Goal: Task Accomplishment & Management: Complete application form

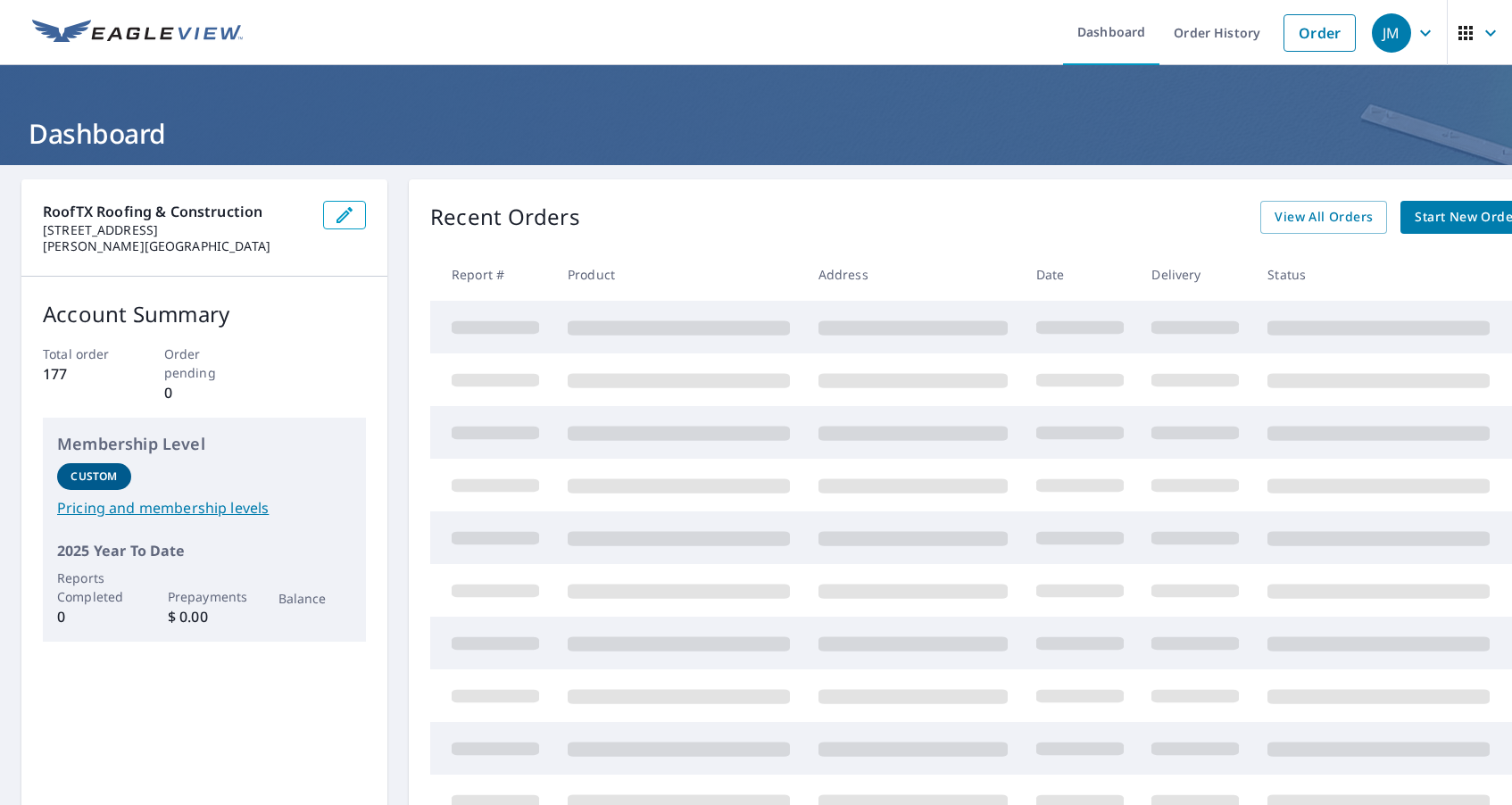
click at [1462, 213] on span "Start New Order" at bounding box center [1466, 217] width 104 height 23
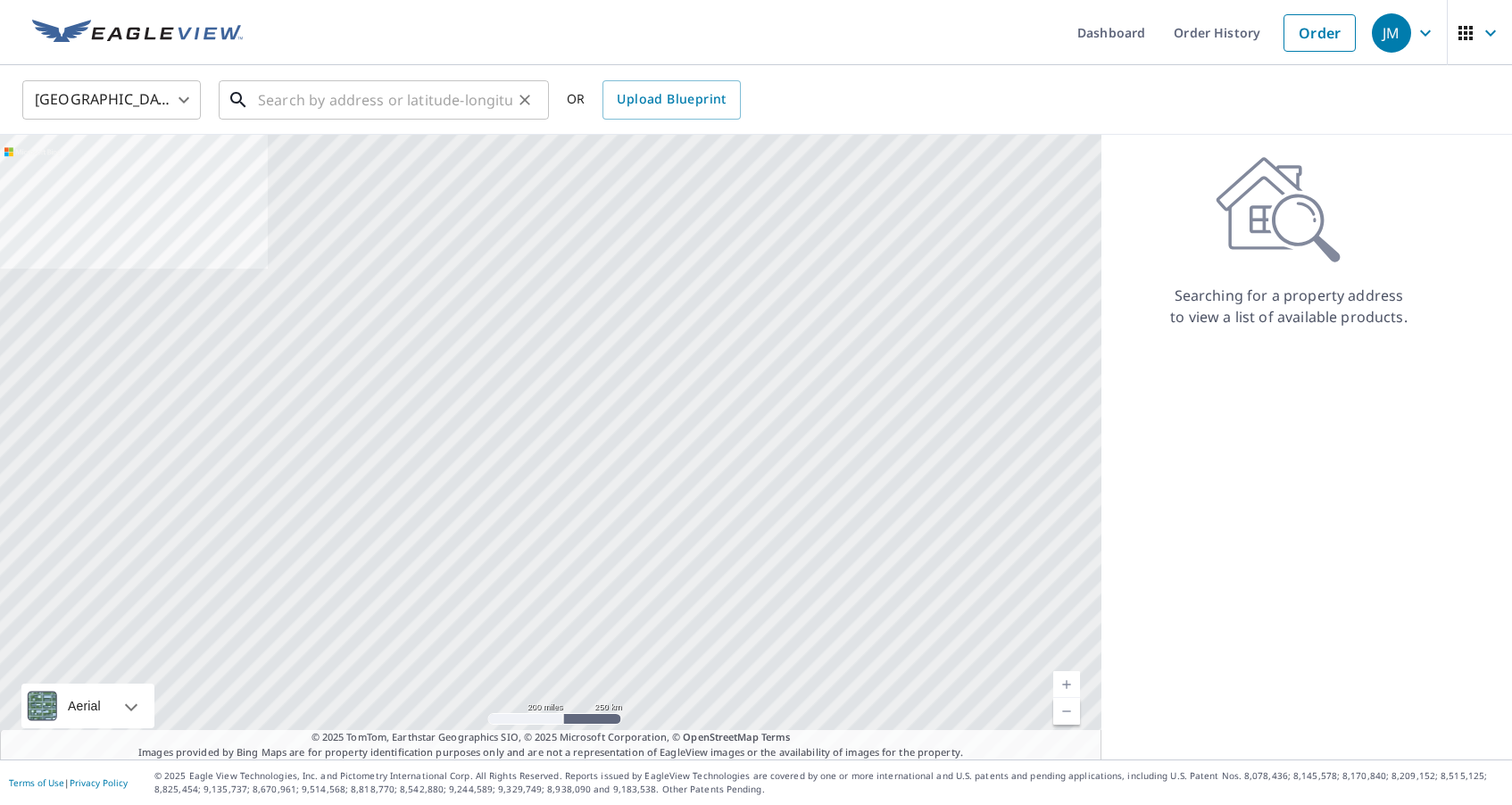
click at [425, 107] on input "text" at bounding box center [385, 100] width 255 height 50
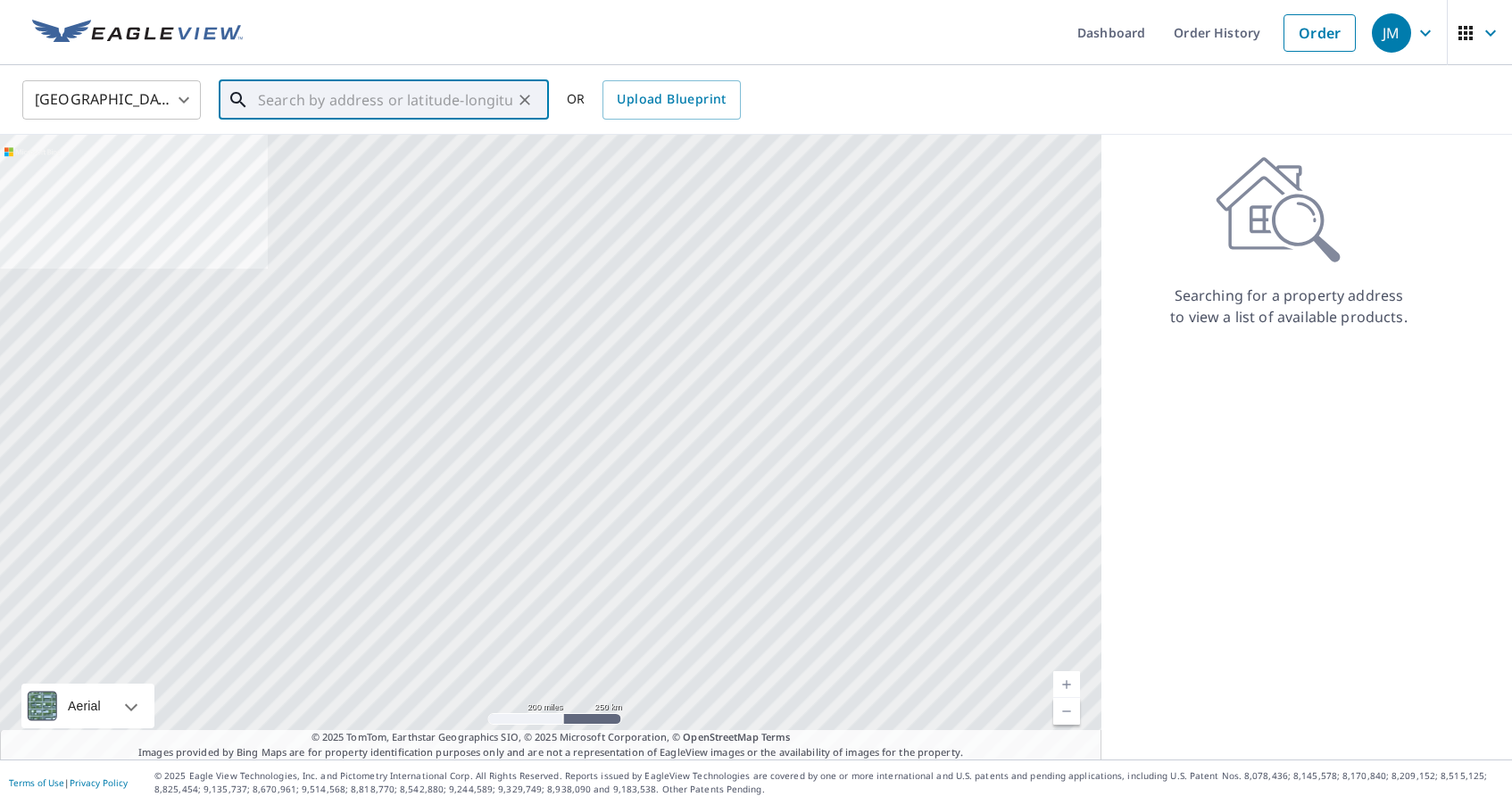
paste input "78626"
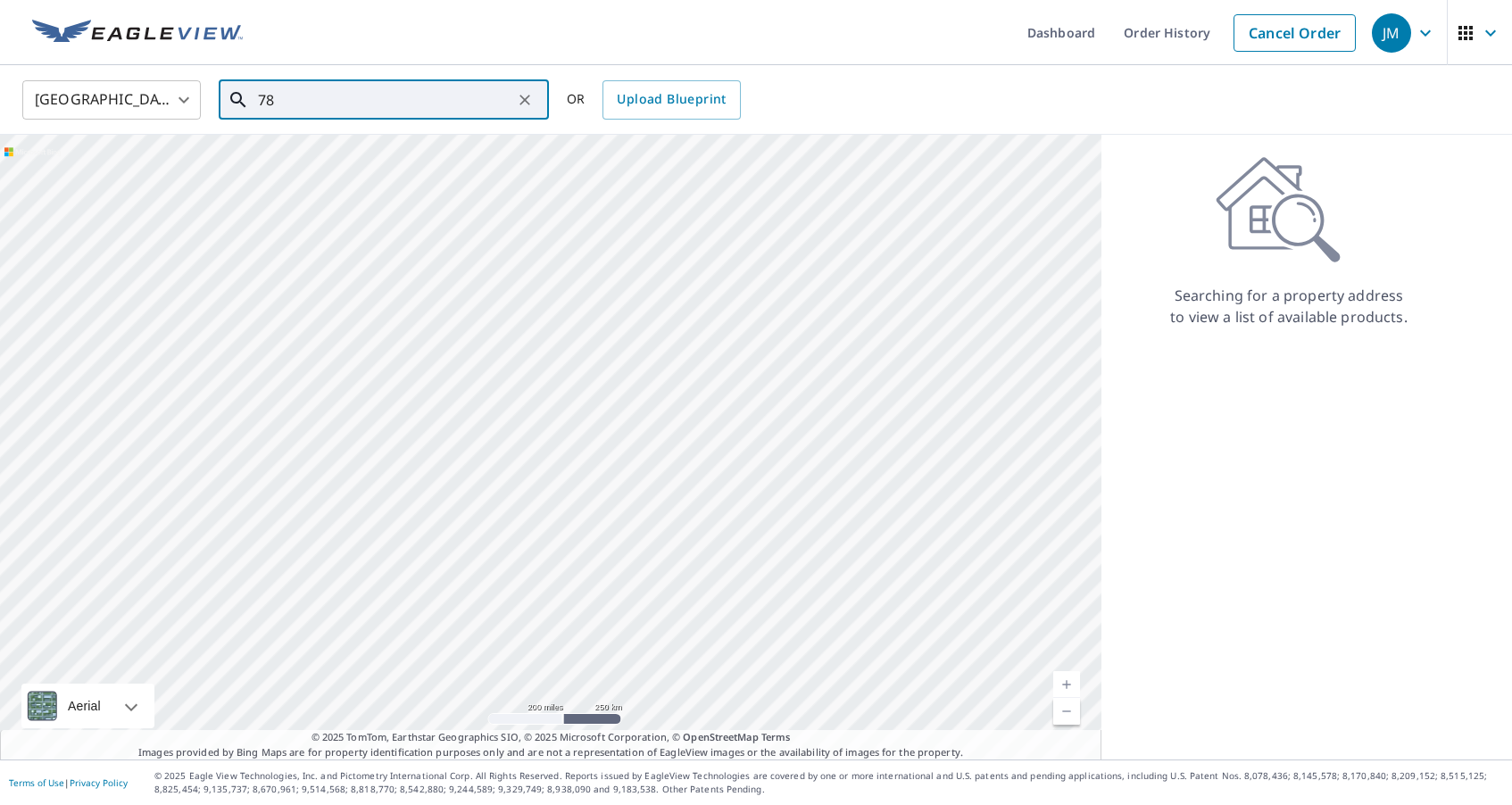
type input "7"
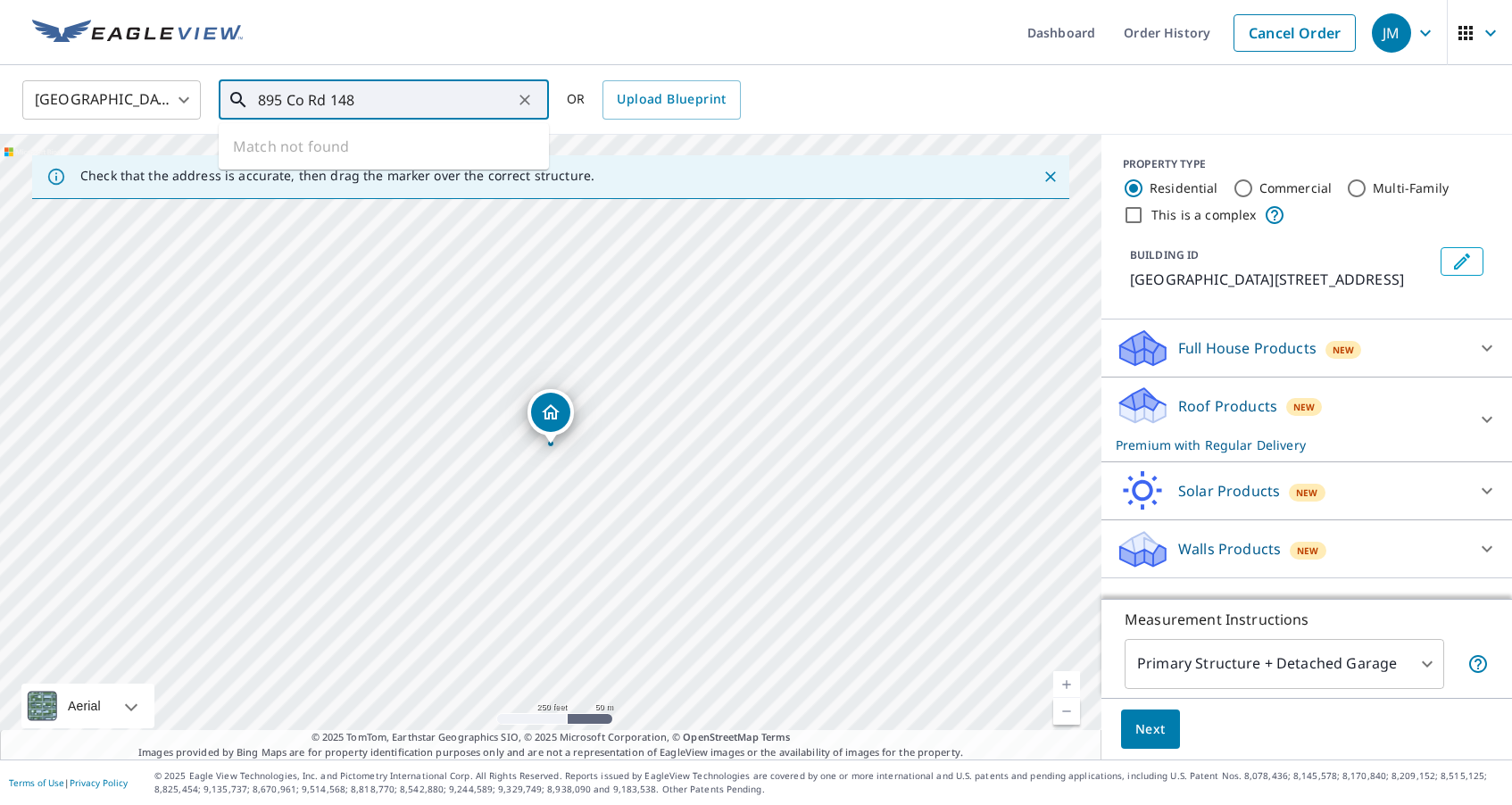
click at [388, 95] on input "895 Co Rd 148" at bounding box center [385, 100] width 255 height 50
type input "[STREET_ADDRESS]"
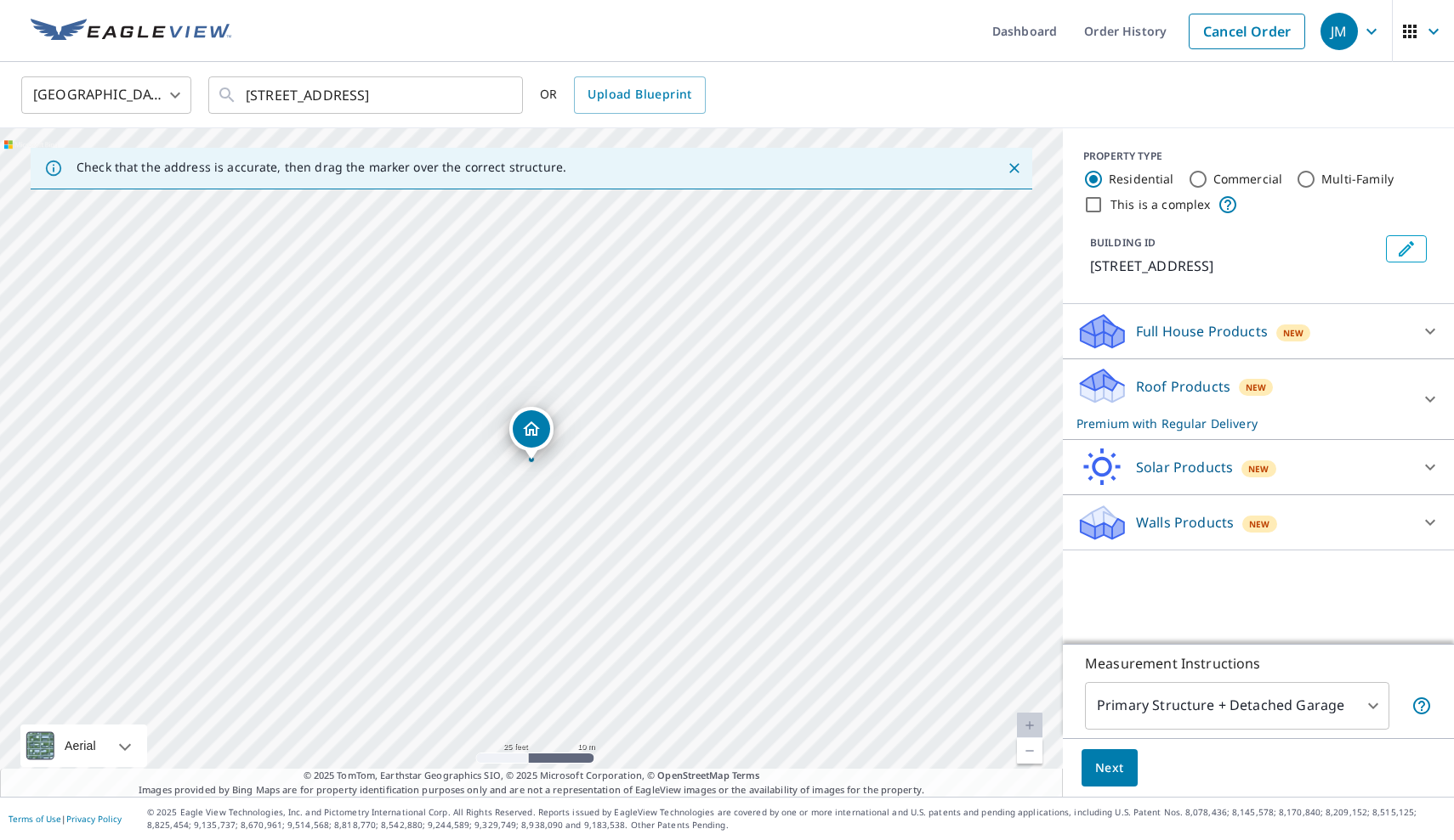
click at [1102, 766] on span "Next" at bounding box center [1109, 769] width 29 height 22
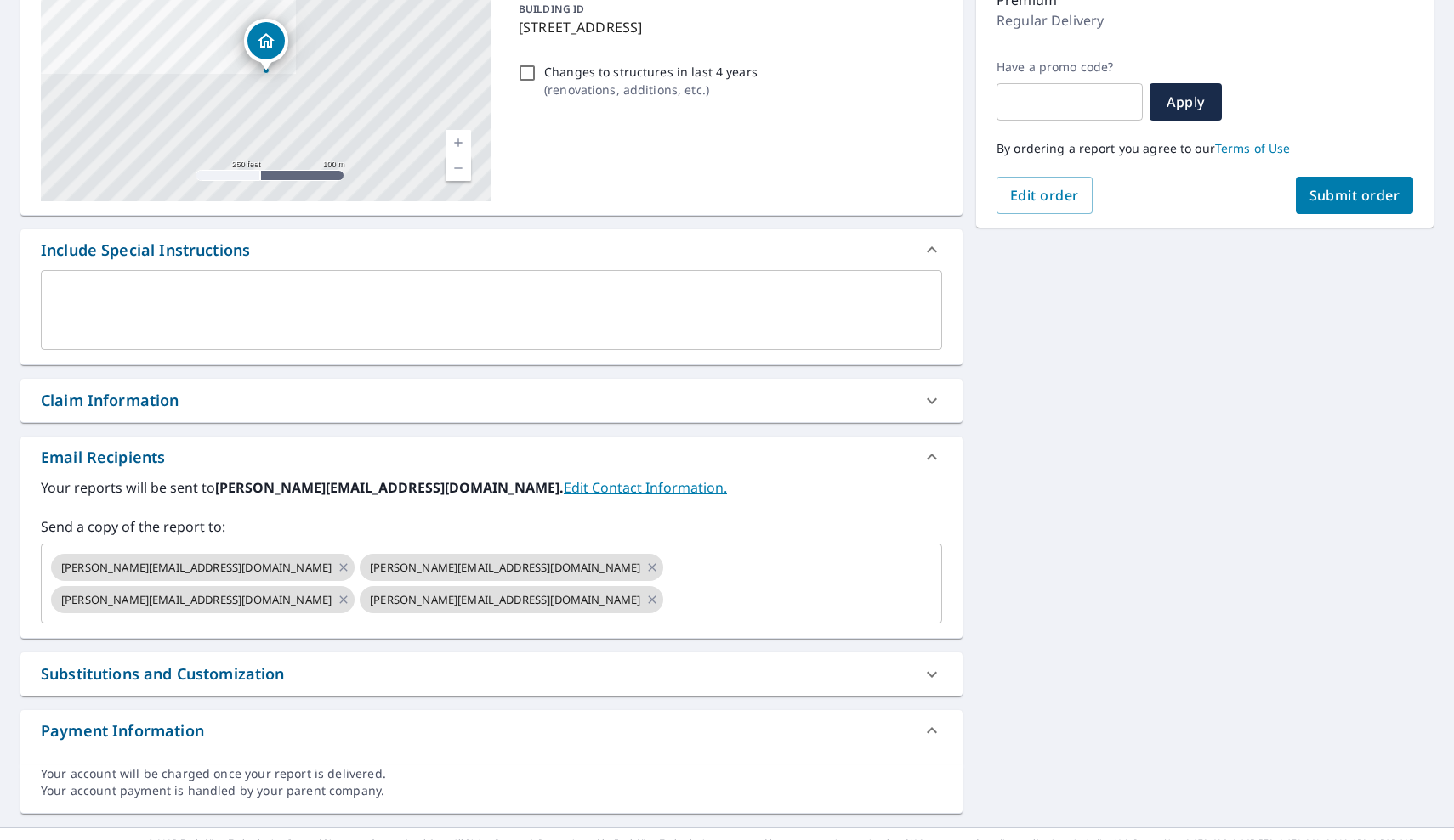
scroll to position [236, 0]
click at [893, 585] on input "text" at bounding box center [787, 601] width 243 height 32
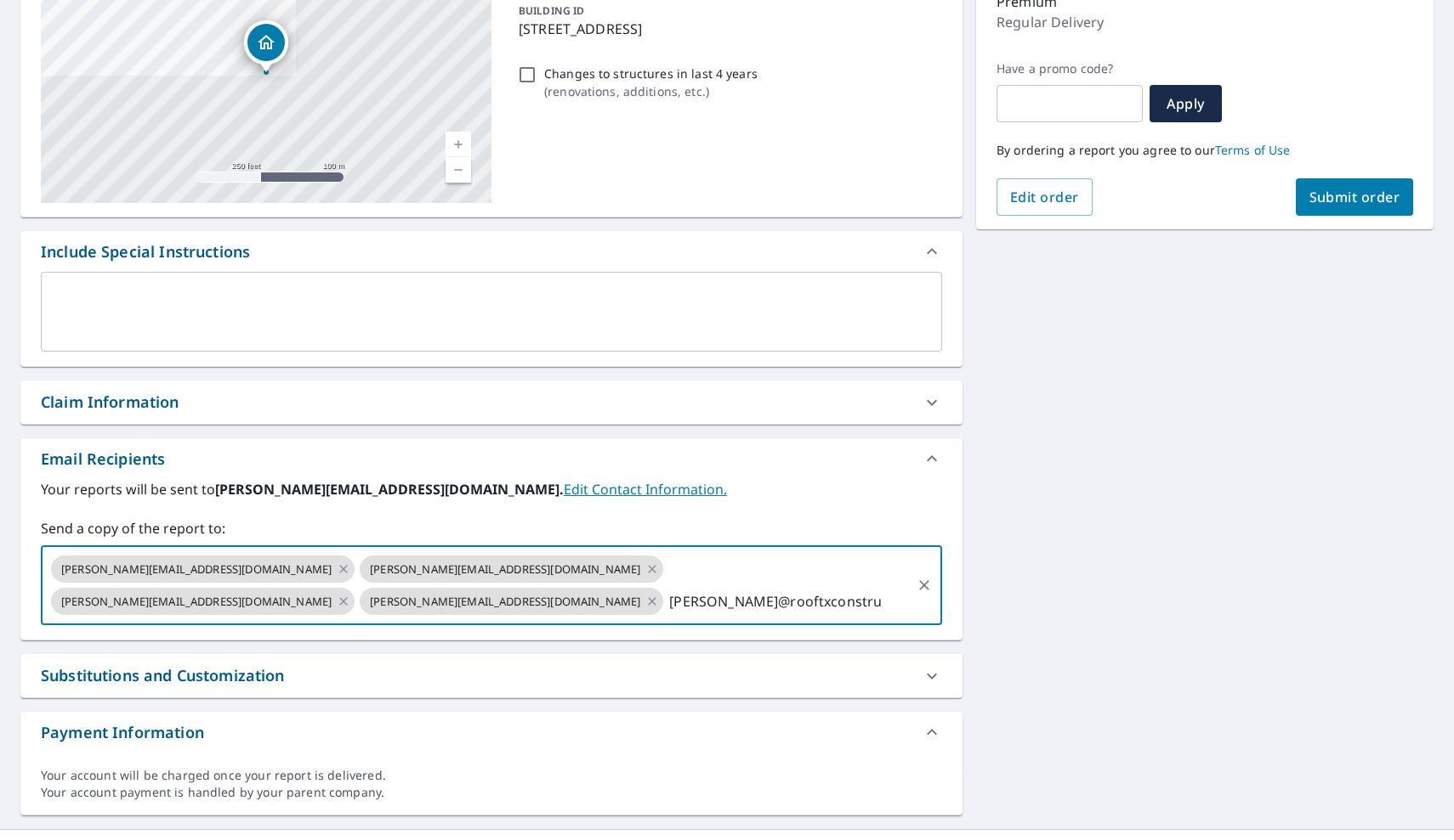
type input "[PERSON_NAME]"
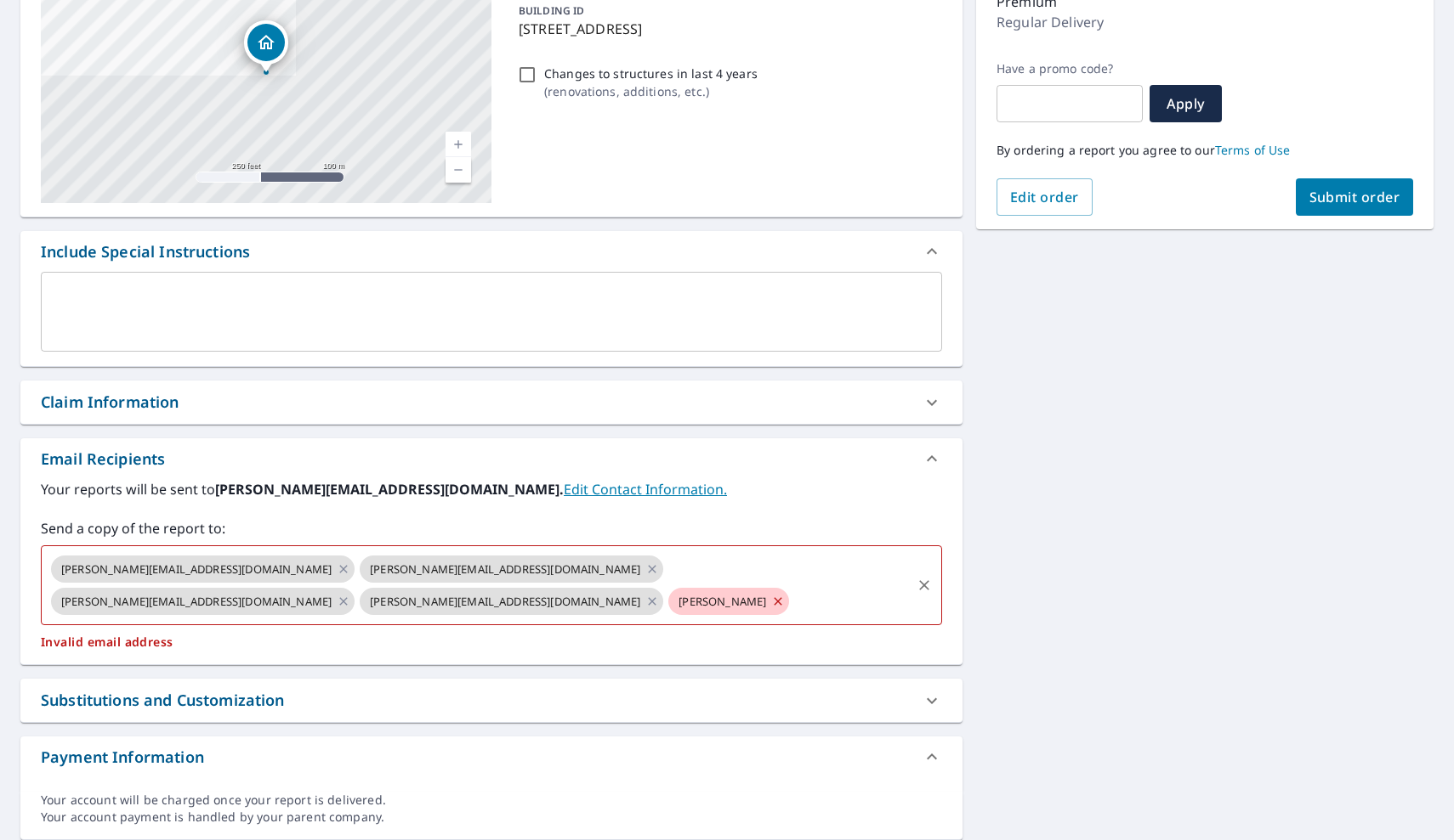
checkbox input "true"
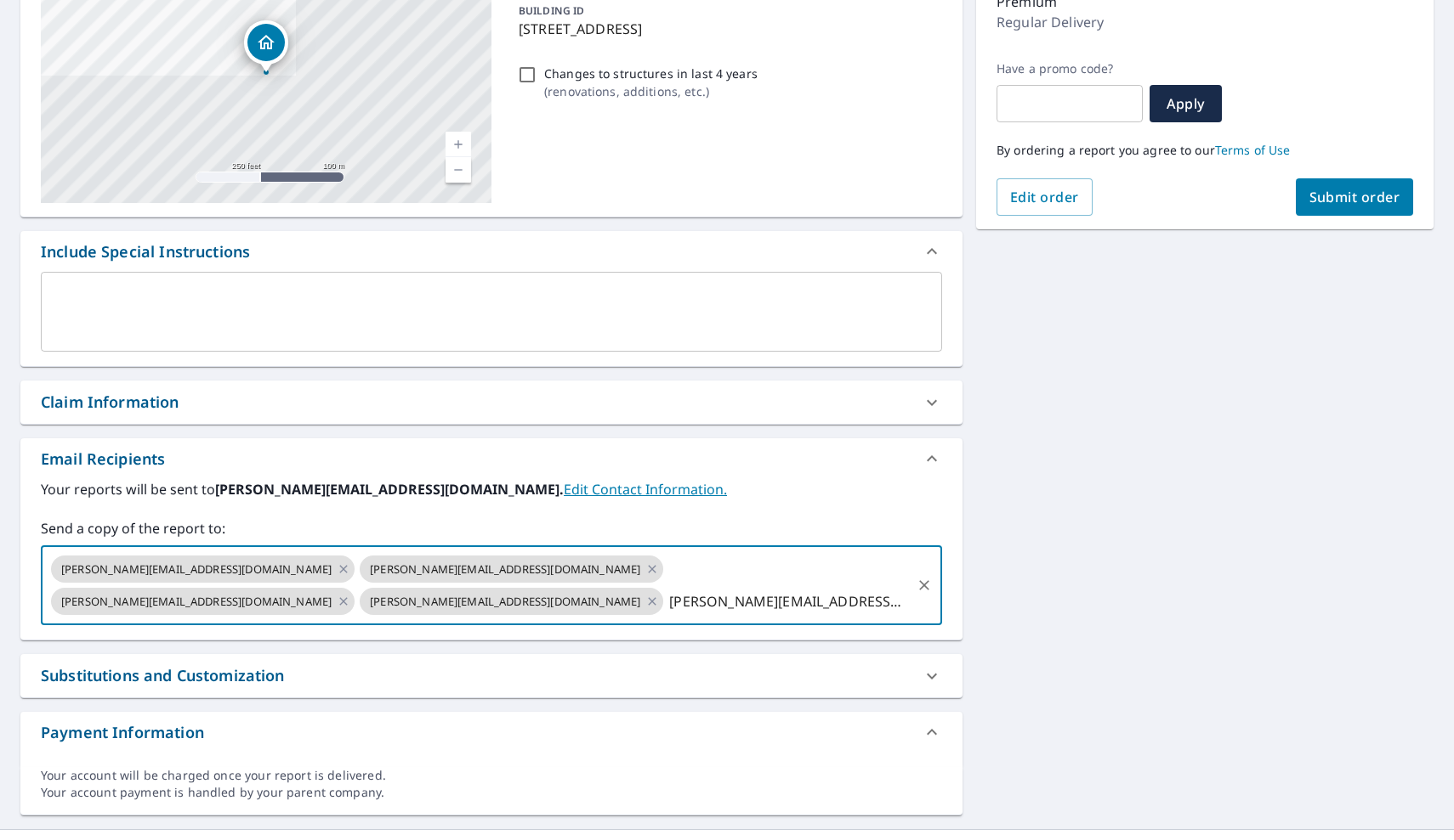
type input "[PERSON_NAME][EMAIL_ADDRESS][DOMAIN_NAME]"
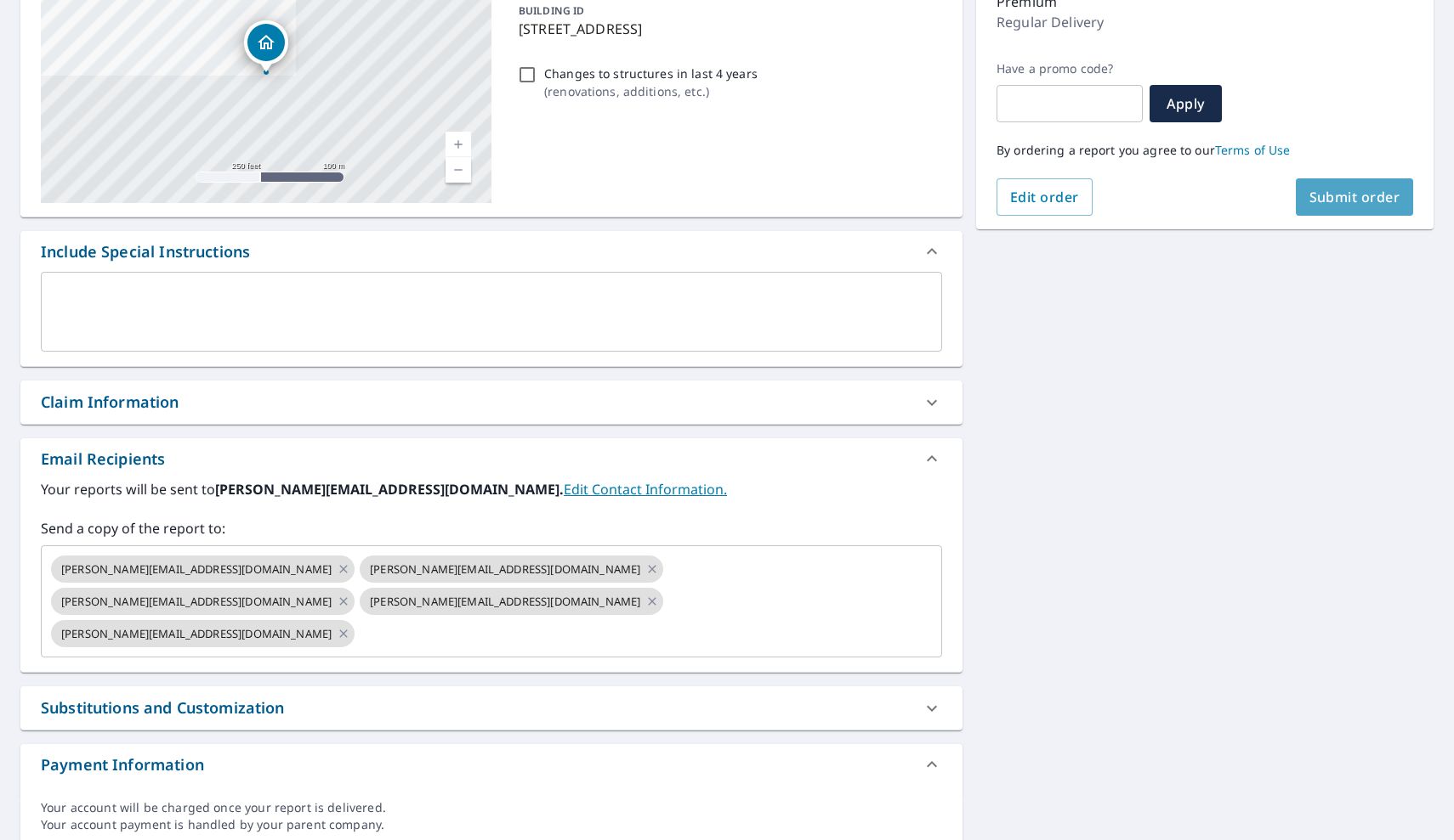
click at [1364, 199] on span "Submit order" at bounding box center [1354, 197] width 91 height 19
checkbox input "true"
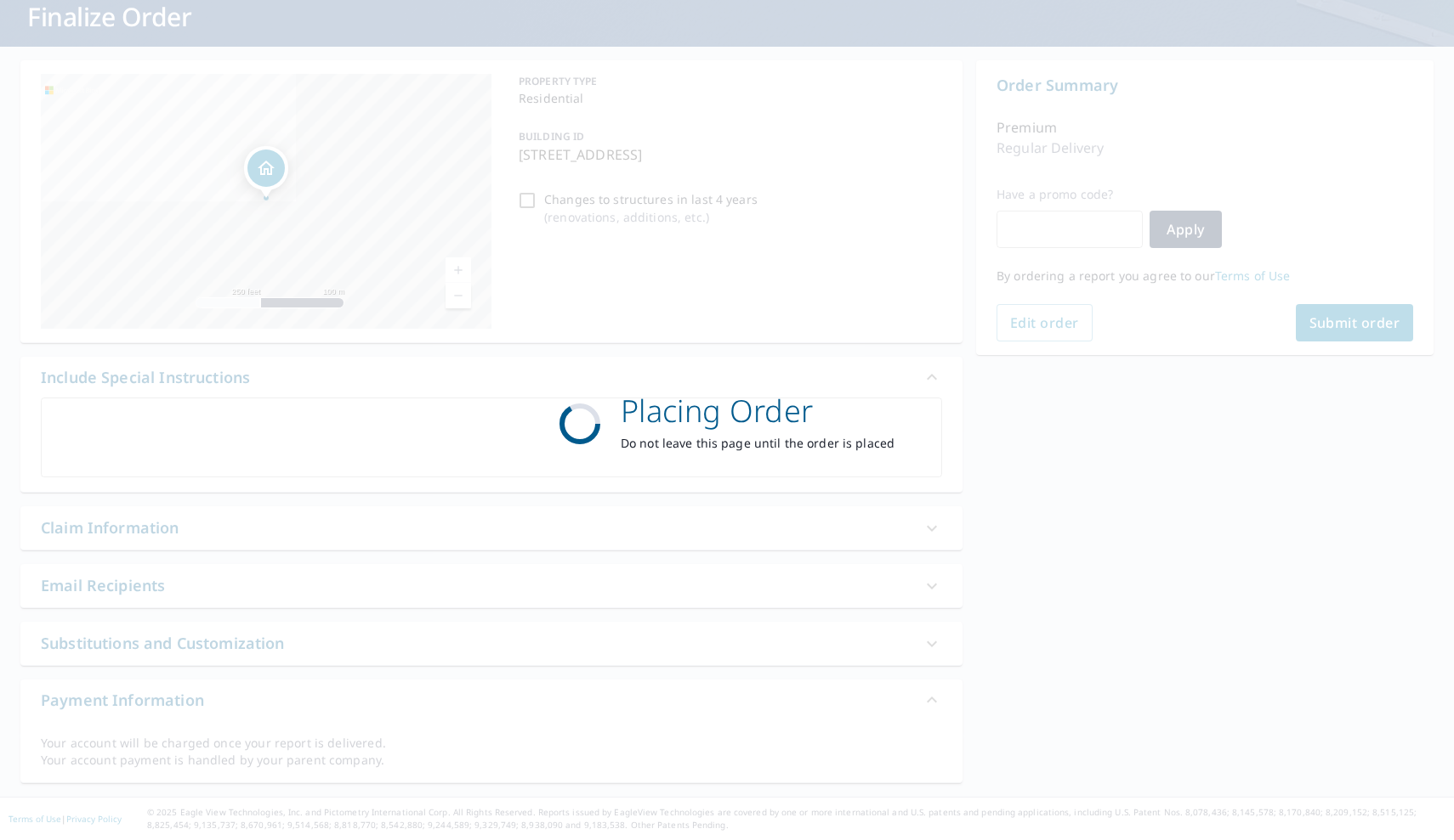
scroll to position [111, 0]
